Goal: Transaction & Acquisition: Purchase product/service

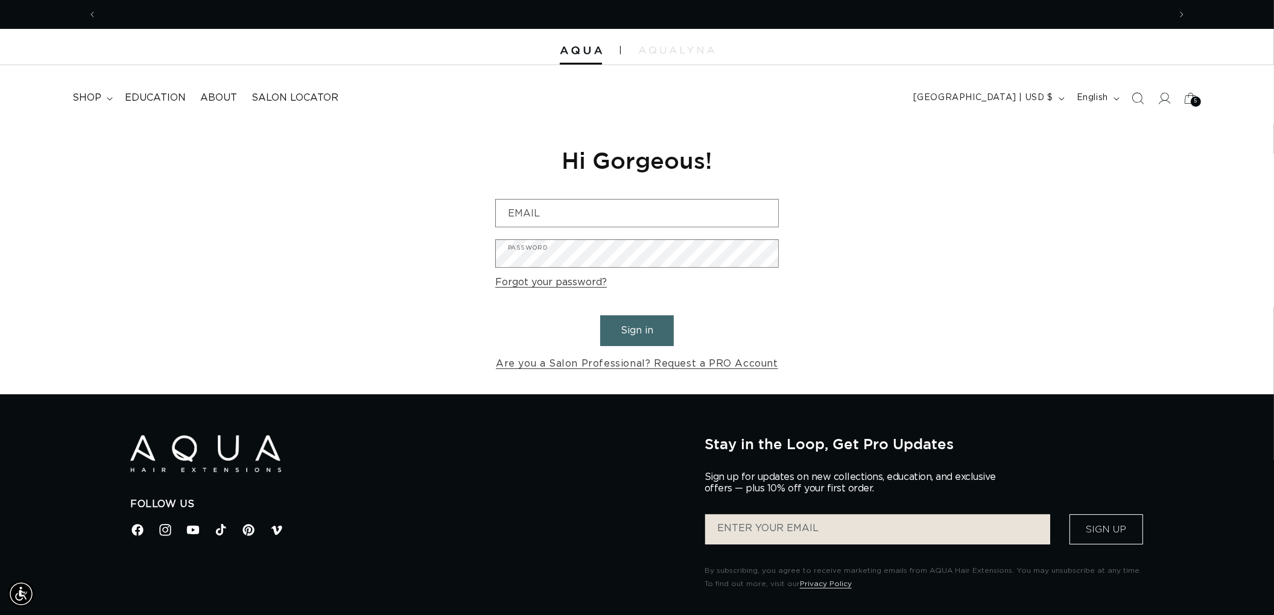
scroll to position [0, 1072]
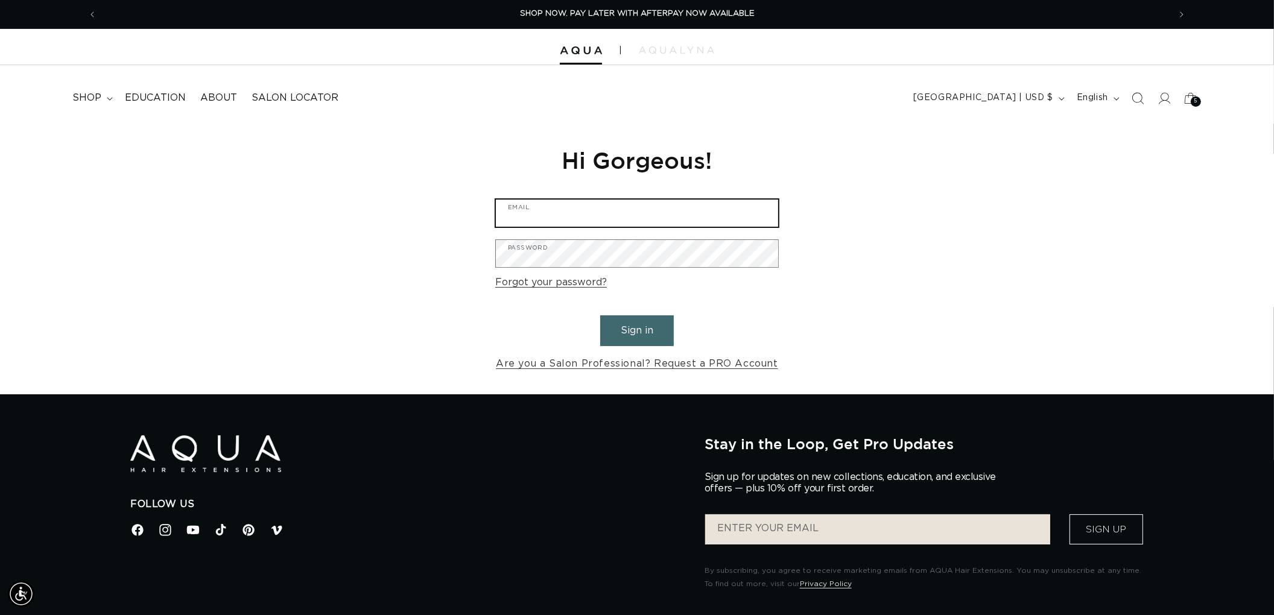
type input "[EMAIL_ADDRESS][DOMAIN_NAME]"
click at [653, 338] on button "Sign in" at bounding box center [637, 330] width 74 height 31
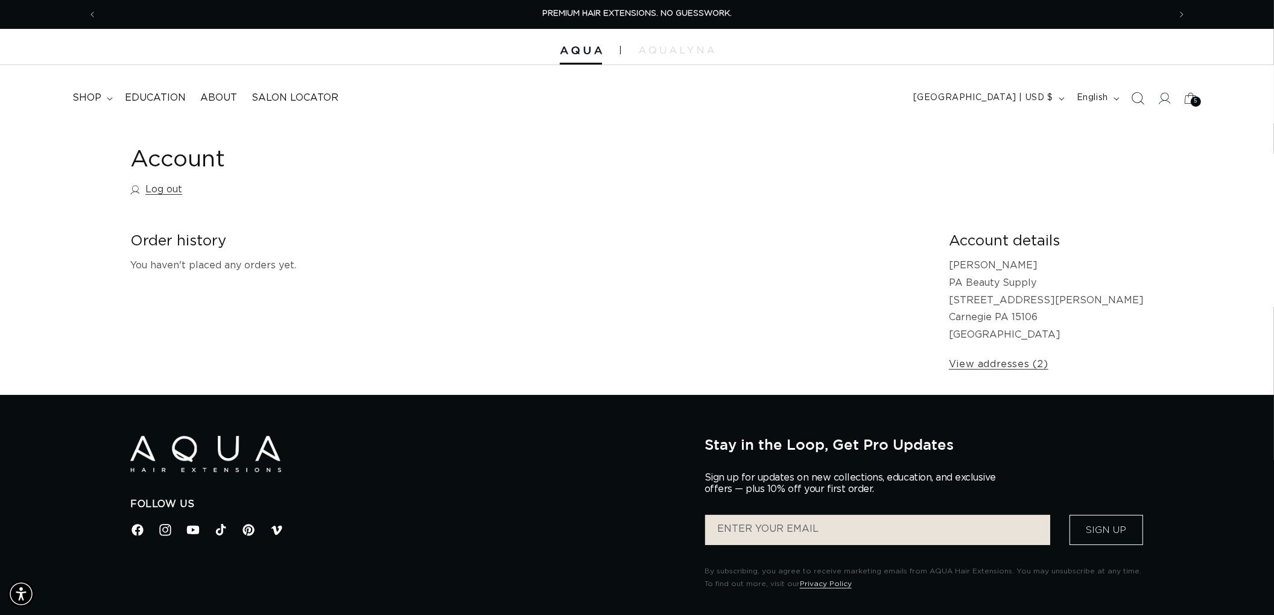
click at [1137, 98] on icon "Search" at bounding box center [1137, 98] width 13 height 13
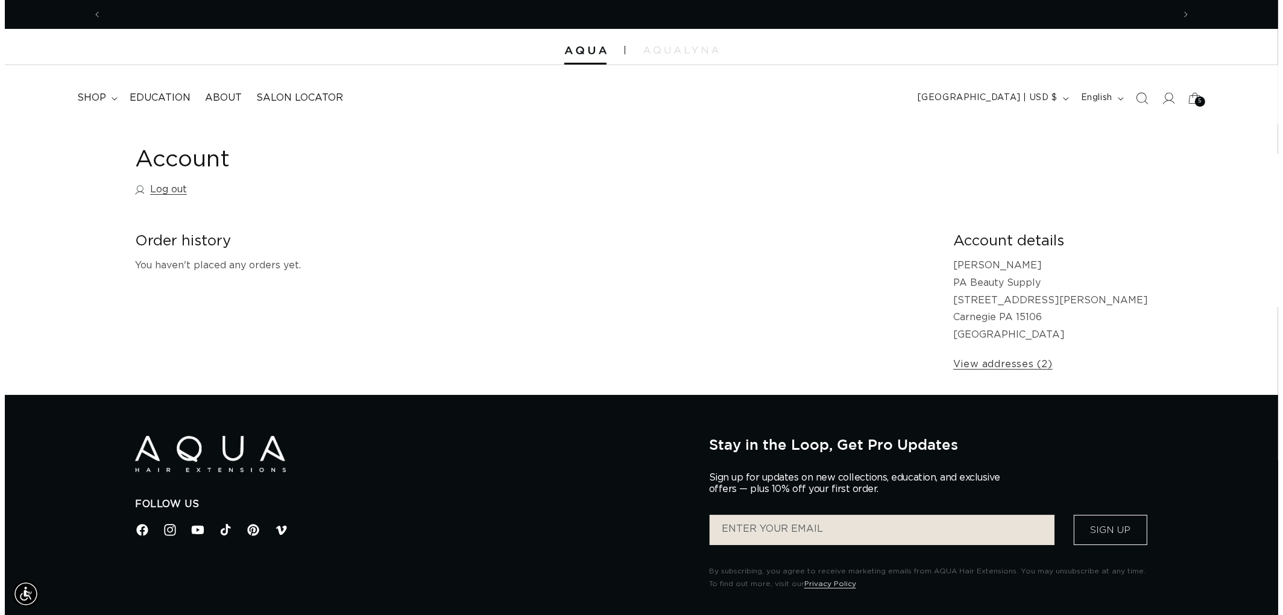
scroll to position [0, 1072]
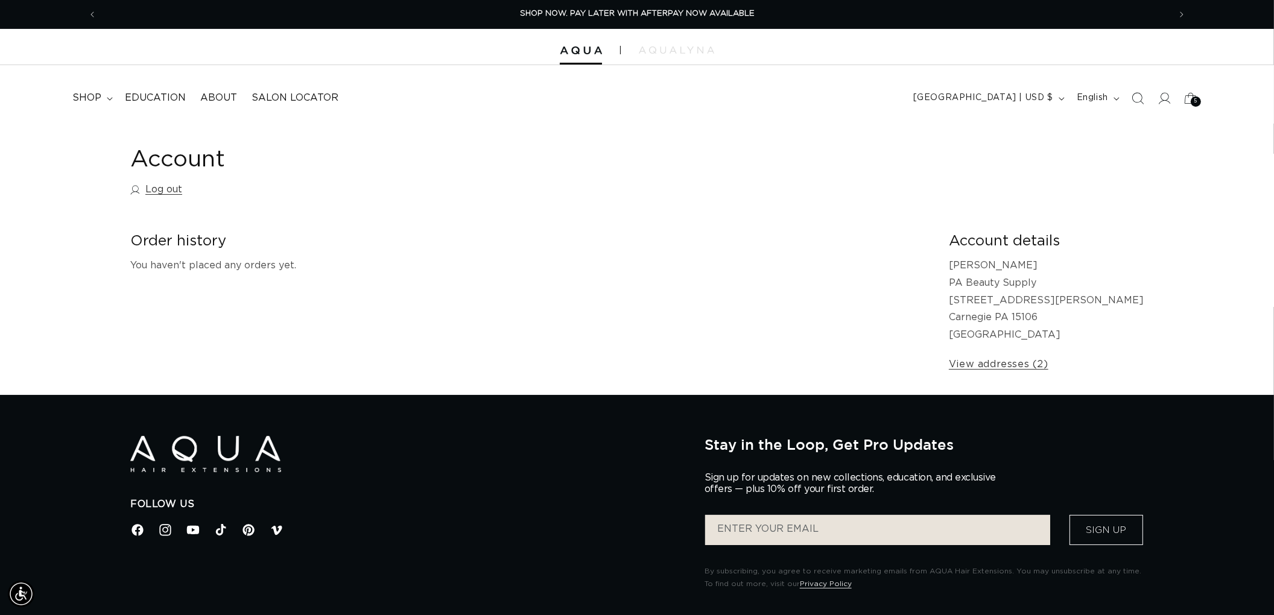
click at [1128, 98] on span "Search" at bounding box center [1137, 98] width 27 height 27
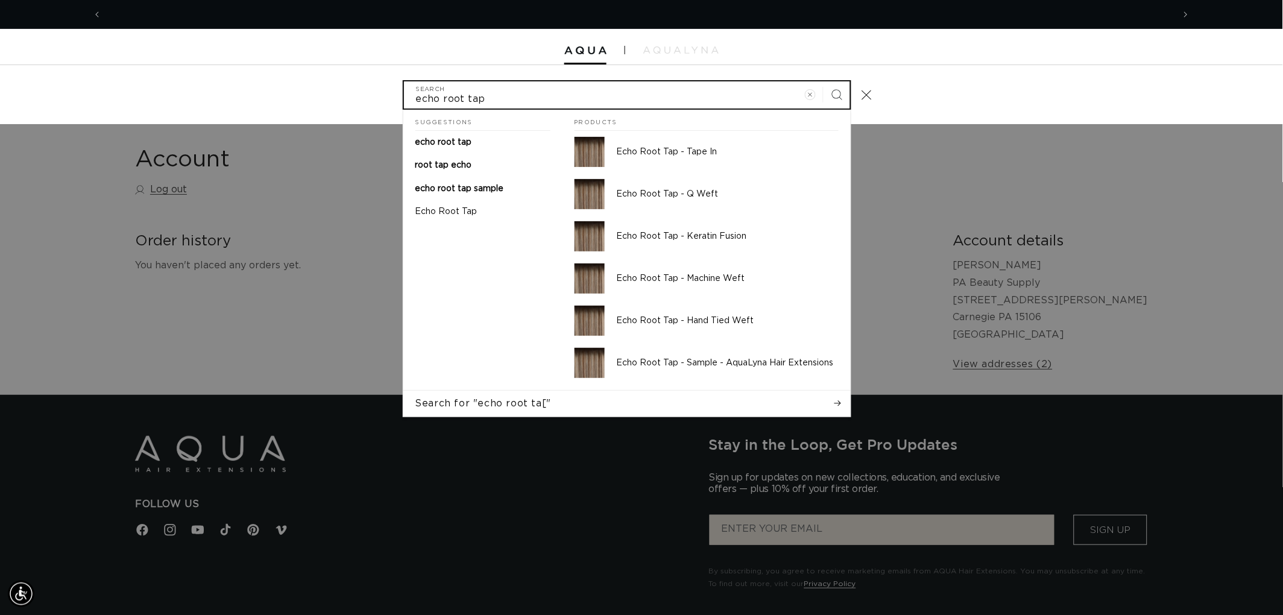
scroll to position [0, 0]
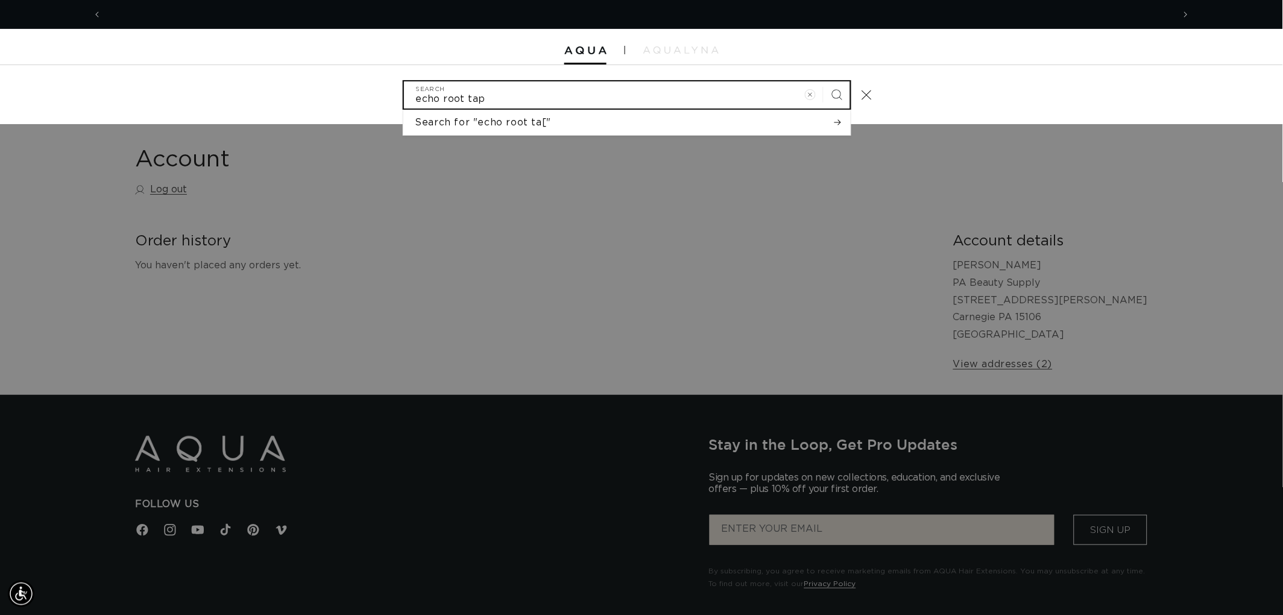
type input "echo root tap"
click at [824, 81] on button "Search" at bounding box center [837, 94] width 27 height 27
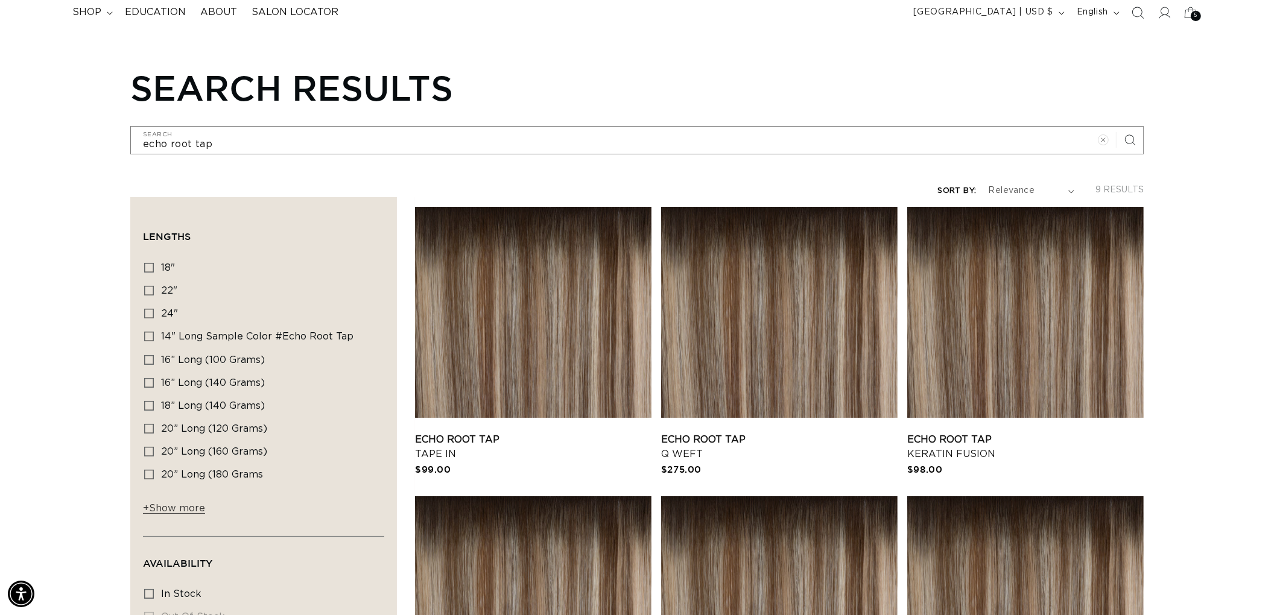
scroll to position [201, 0]
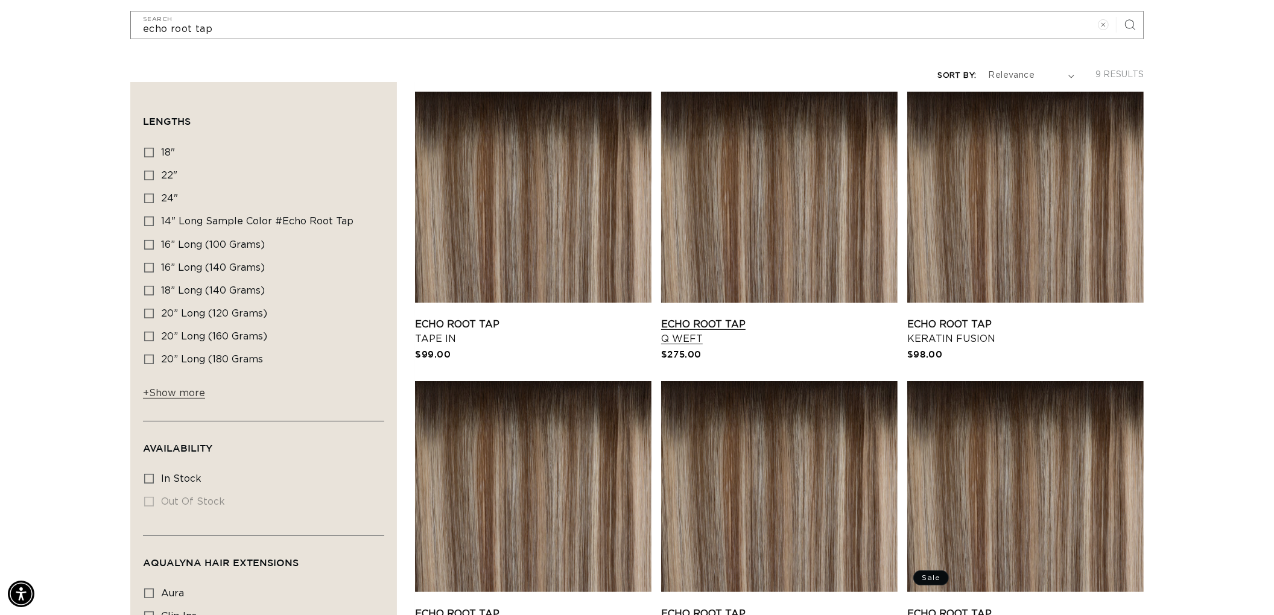
click at [765, 317] on link "Echo Root Tap Q Weft" at bounding box center [779, 331] width 236 height 29
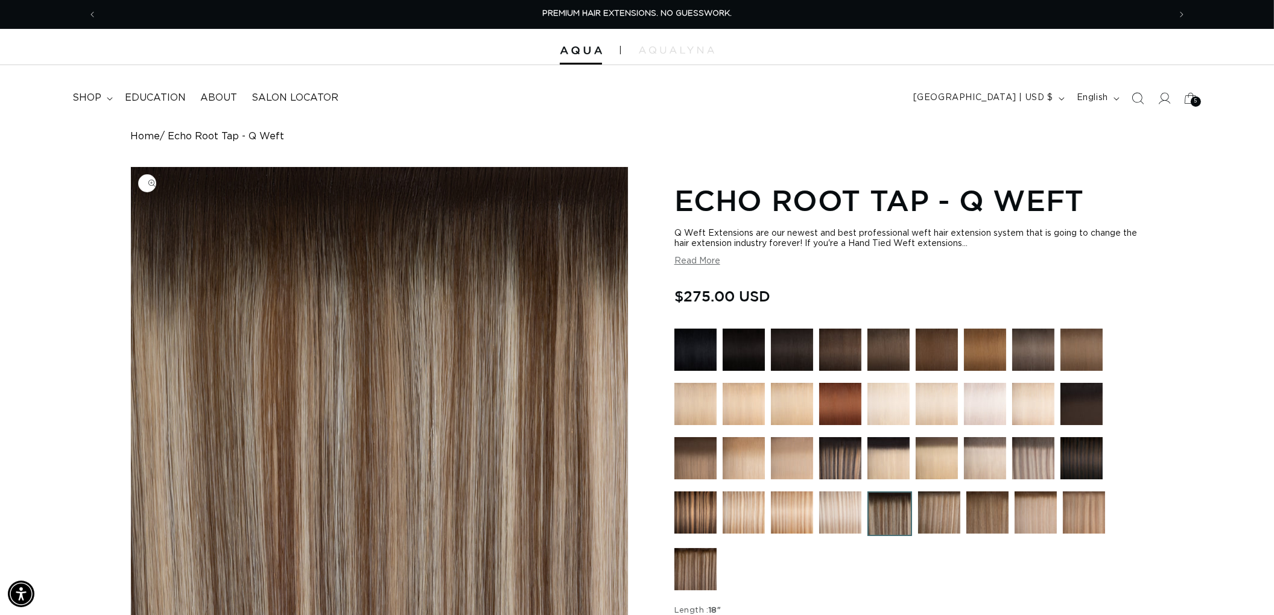
scroll to position [0, 2144]
click at [481, 46] on div at bounding box center [637, 47] width 1274 height 36
